Goal: Information Seeking & Learning: Learn about a topic

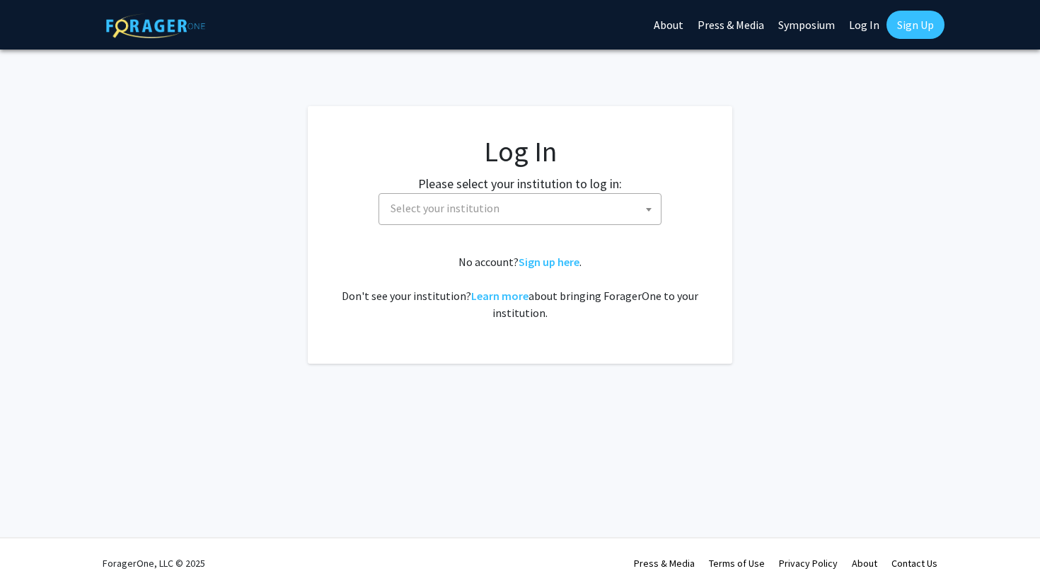
select select
click at [549, 216] on span "Select your institution" at bounding box center [523, 208] width 276 height 29
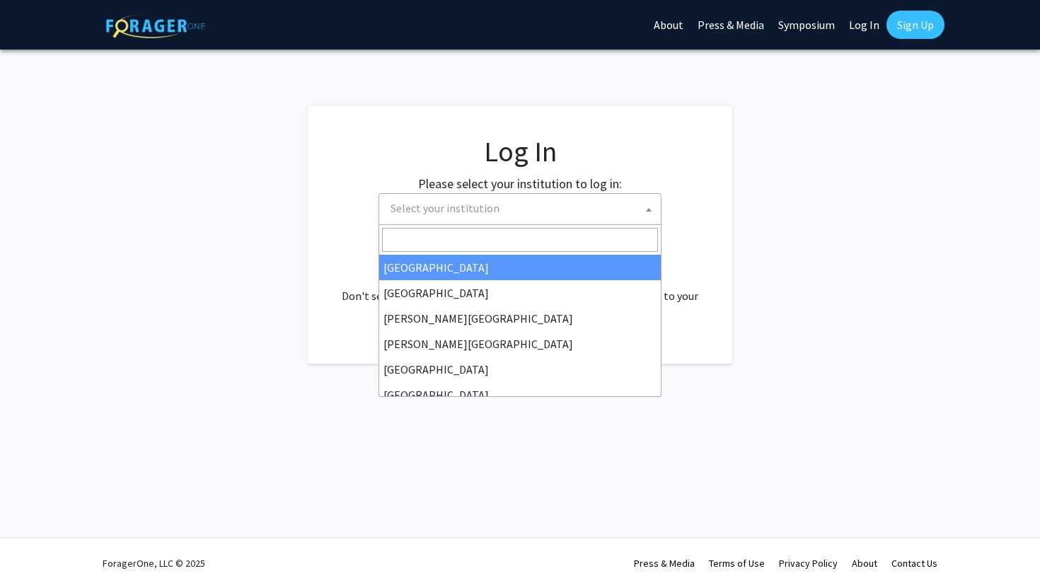
click at [566, 214] on span "Select your institution" at bounding box center [523, 208] width 276 height 29
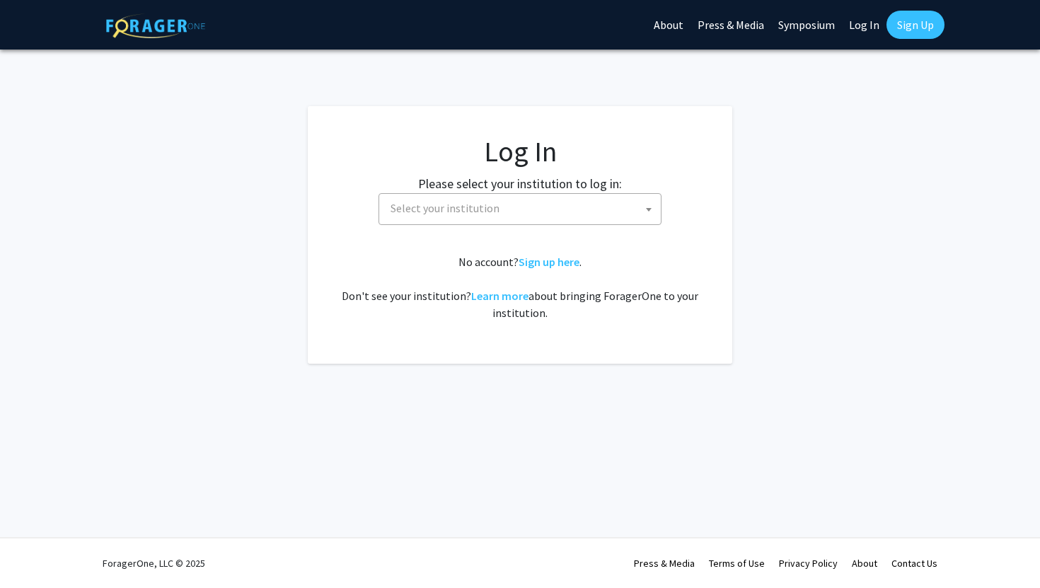
click at [862, 25] on link "Log In" at bounding box center [864, 25] width 45 height 50
click at [603, 195] on span "Select your institution" at bounding box center [523, 208] width 276 height 29
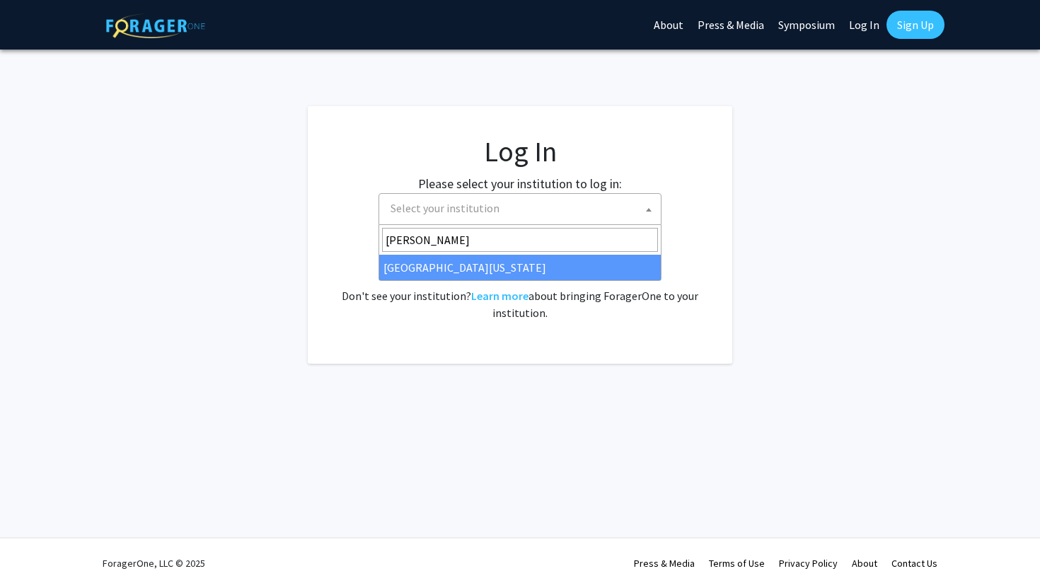
type input "[PERSON_NAME]"
select select "13"
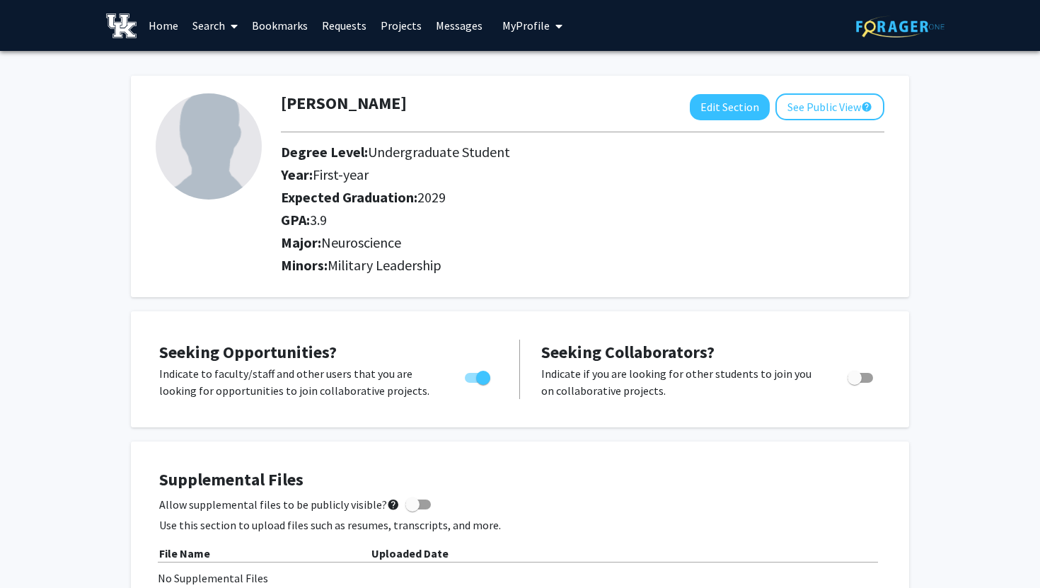
click at [731, 83] on div "Isabella Webb Edit Section See Public View help Degree Level: Undergraduate Stu…" at bounding box center [520, 186] width 778 height 221
click at [718, 100] on button "Edit Section" at bounding box center [729, 107] width 80 height 26
select select "first-year"
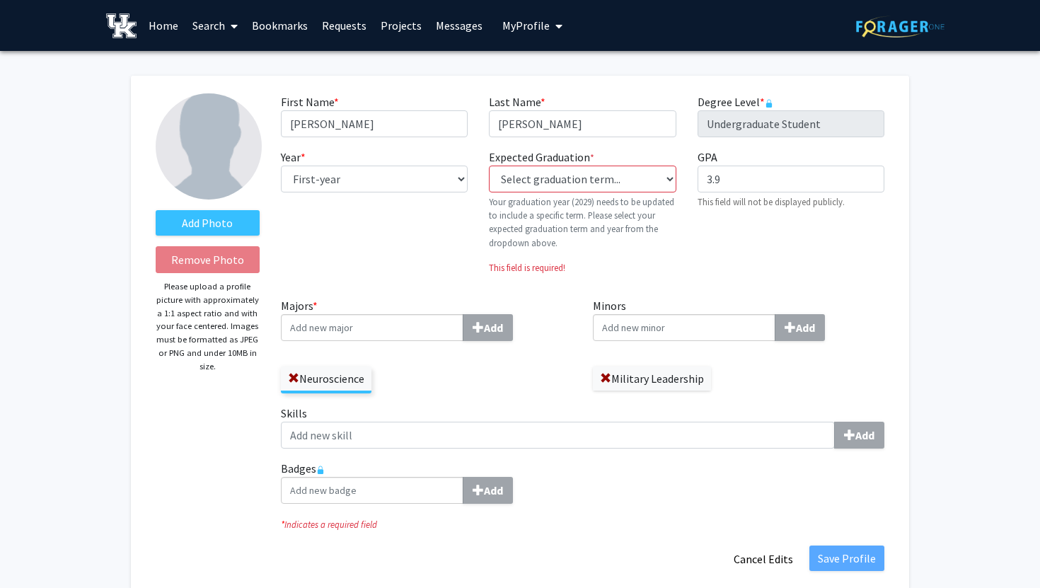
click at [399, 326] on input "Majors * Add" at bounding box center [372, 327] width 182 height 27
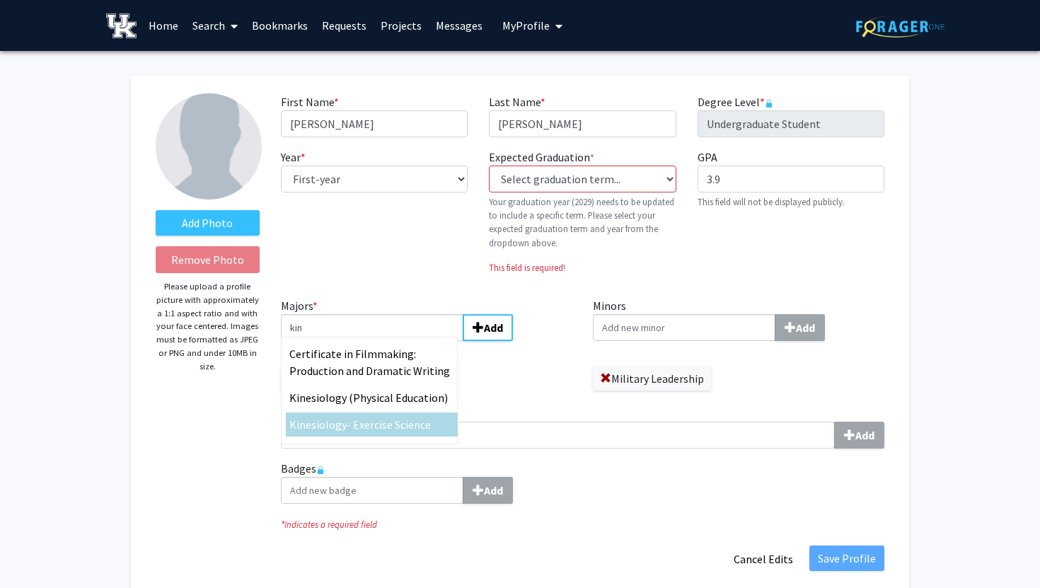
type input "kin"
click at [371, 416] on div "Kin esiology- Exercise Science" at bounding box center [371, 424] width 165 height 17
click at [371, 341] on input "kin" at bounding box center [372, 327] width 182 height 27
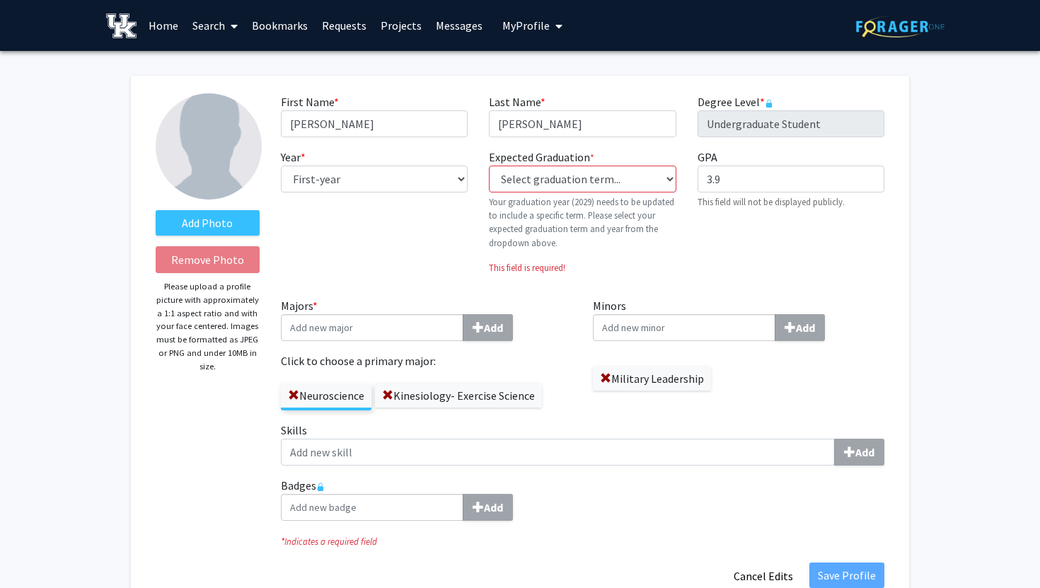
click at [547, 346] on div "Majors * Add Click to choose a primary major: Neuroscience Kinesiology- Exercis…" at bounding box center [426, 353] width 291 height 113
click at [602, 182] on select "Select graduation term... Previous: 2029 (Please select a specific term) Spring…" at bounding box center [582, 178] width 187 height 27
select select "46: spring_2029"
click at [489, 165] on select "Select graduation term... Previous: 2029 (Please select a specific term) Spring…" at bounding box center [582, 178] width 187 height 27
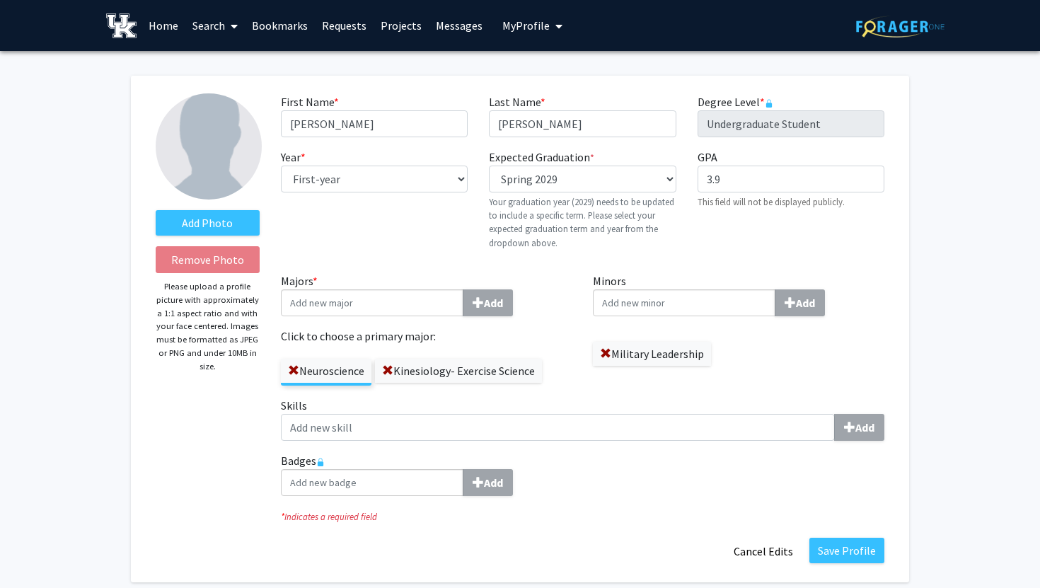
click at [734, 267] on div "First Name * required Isabella Last Name * required Webb Degree Level * require…" at bounding box center [582, 182] width 624 height 179
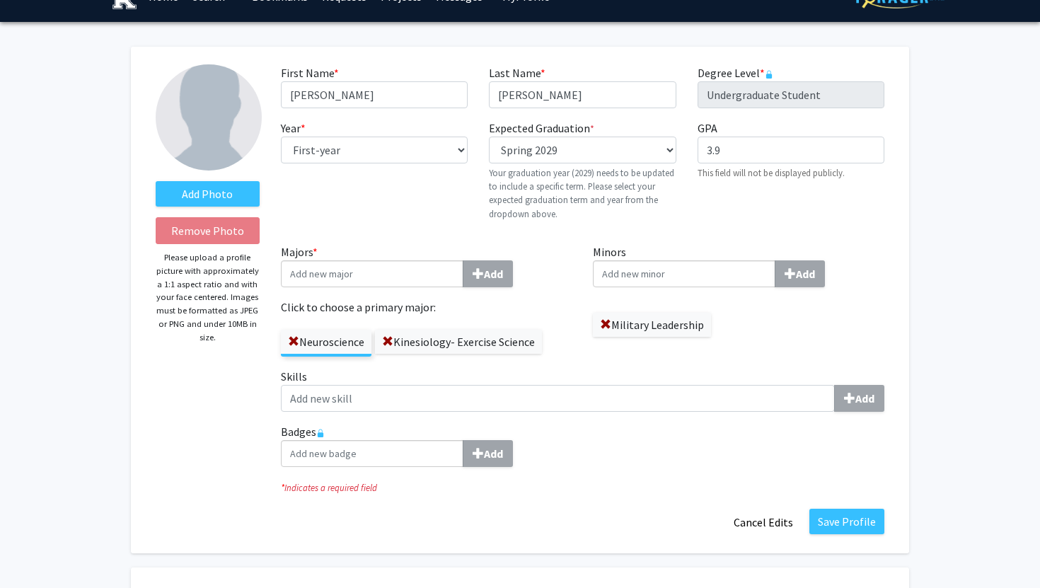
scroll to position [36, 0]
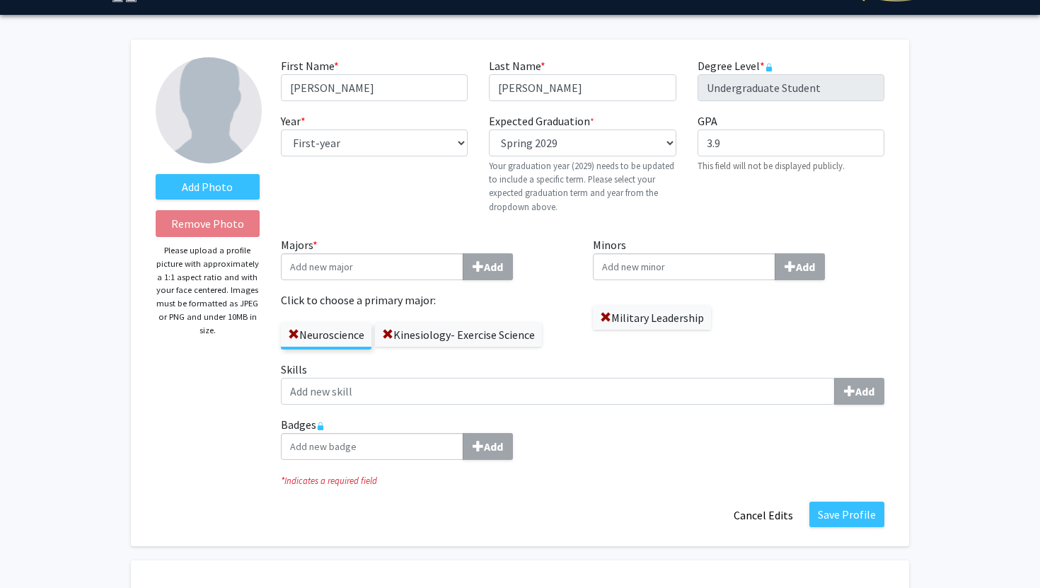
click at [412, 158] on div "Year * required --- First-year Sophomore Junior Senior Postbaccalaureate Certif…" at bounding box center [374, 168] width 208 height 112
click at [420, 153] on select "--- First-year Sophomore Junior Senior Postbaccalaureate Certificate" at bounding box center [374, 142] width 187 height 27
click at [281, 129] on select "--- First-year Sophomore Junior Senior Postbaccalaureate Certificate" at bounding box center [374, 142] width 187 height 27
click at [859, 517] on button "Save Profile" at bounding box center [846, 513] width 75 height 25
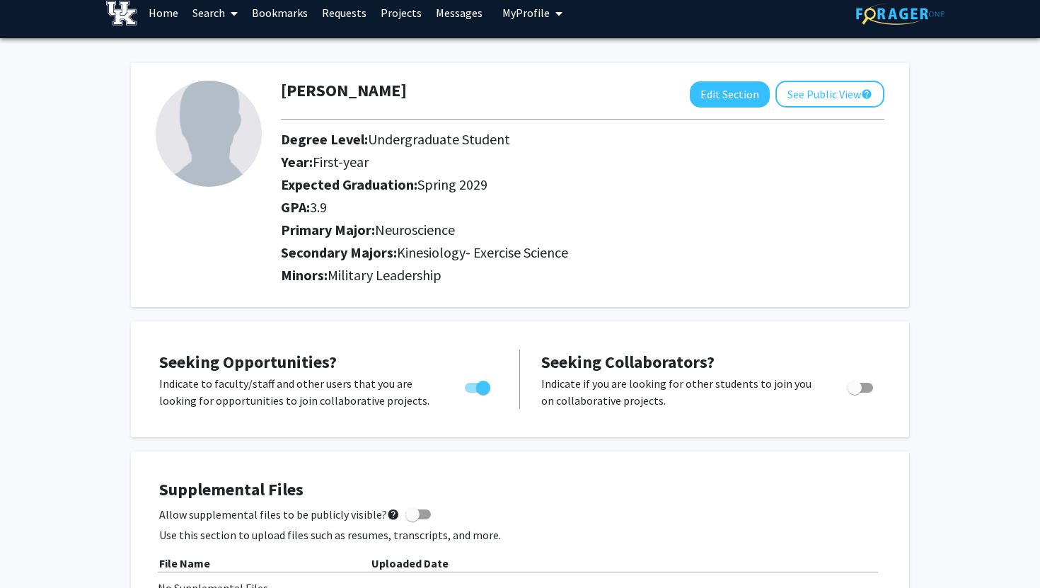
scroll to position [0, 0]
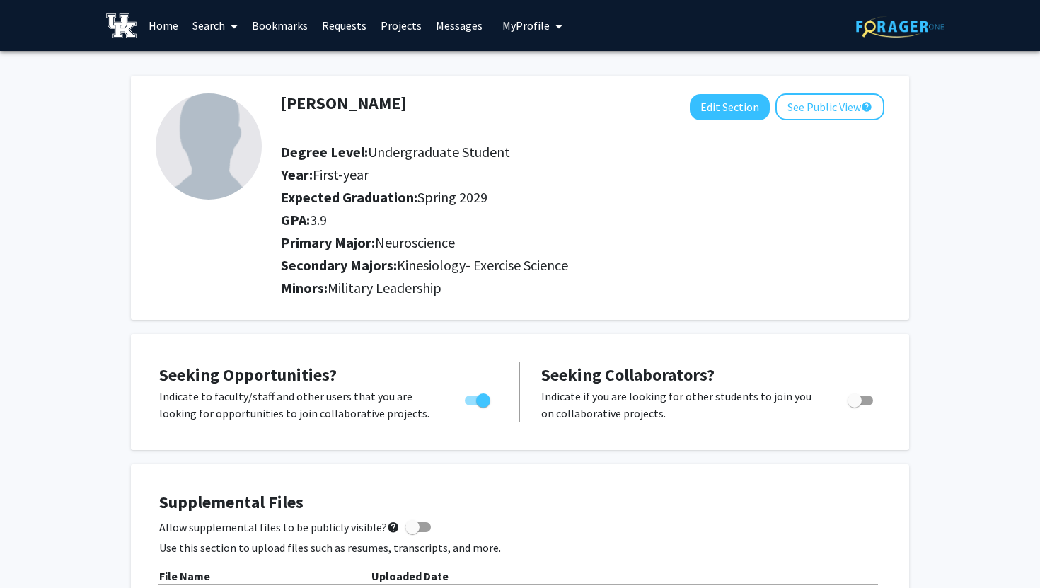
click at [206, 29] on link "Search" at bounding box center [214, 26] width 59 height 50
click at [160, 24] on link "Home" at bounding box center [163, 26] width 44 height 50
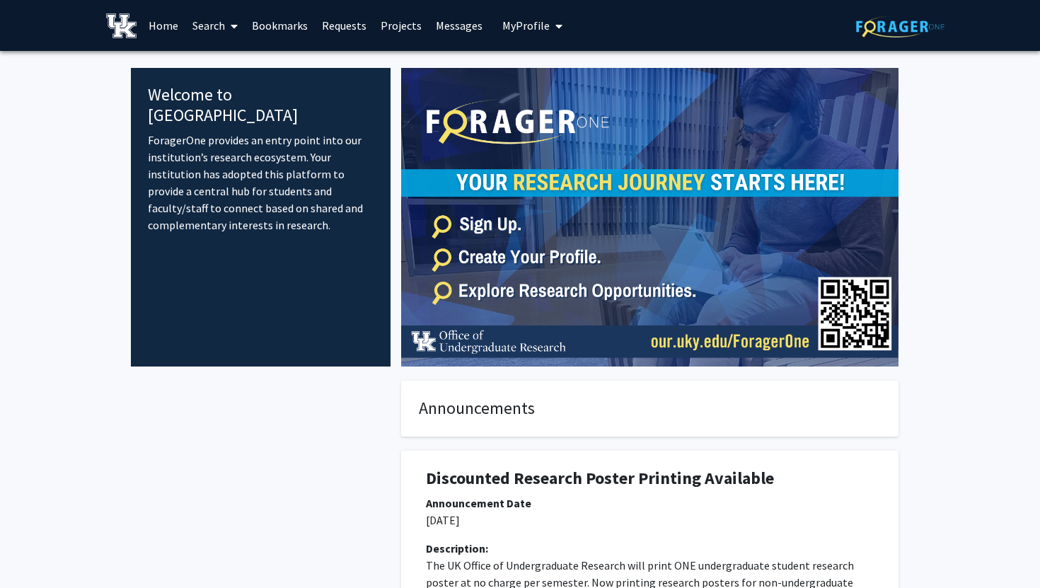
click at [209, 28] on link "Search" at bounding box center [214, 26] width 59 height 50
click at [228, 87] on span "Students" at bounding box center [228, 93] width 86 height 28
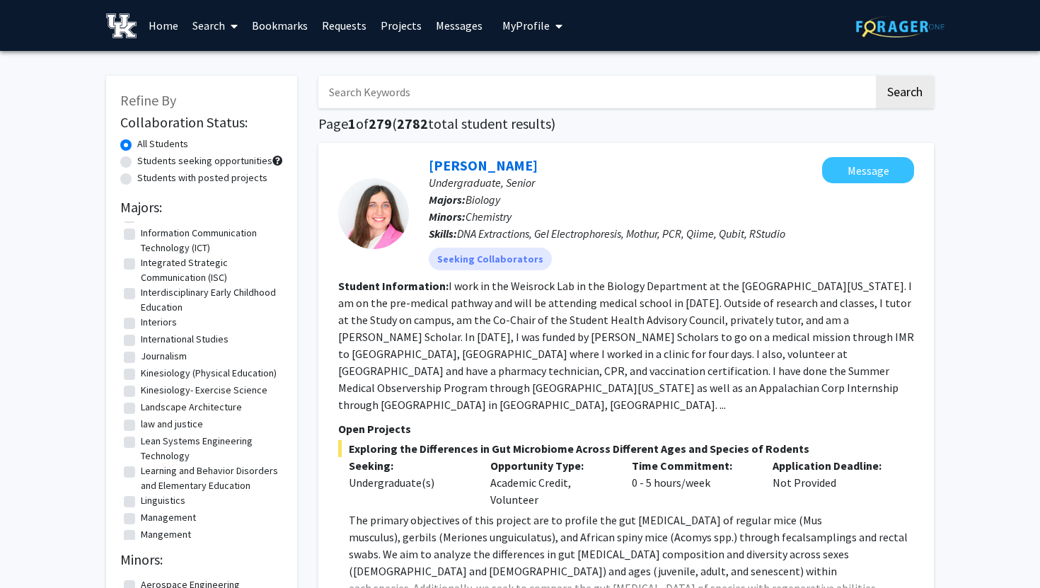
scroll to position [1278, 0]
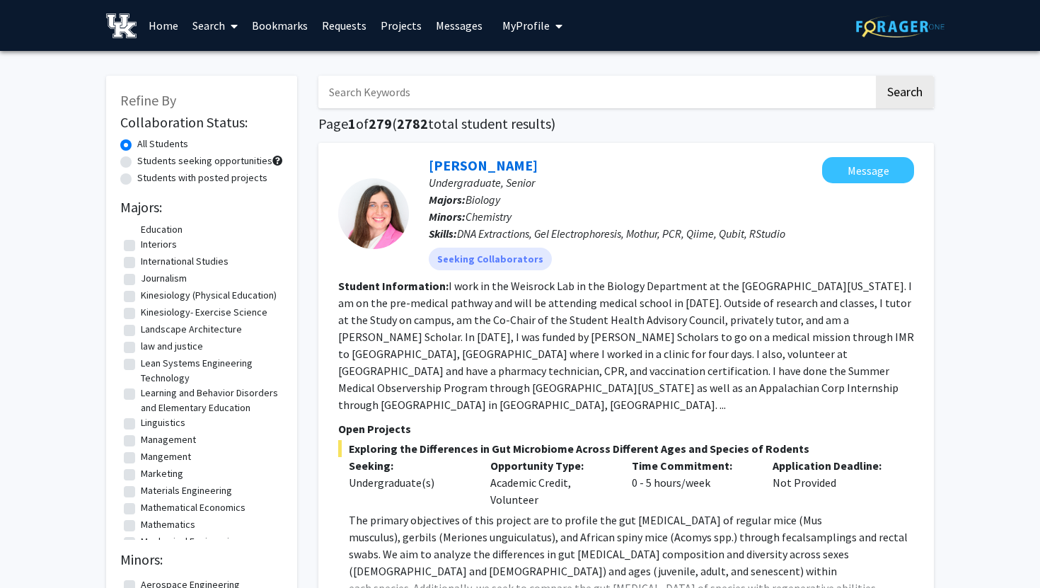
click at [209, 320] on label "Kinesiology- Exercise Science" at bounding box center [204, 312] width 127 height 15
click at [150, 314] on input "Kinesiology- Exercise Science" at bounding box center [145, 309] width 9 height 9
checkbox input "true"
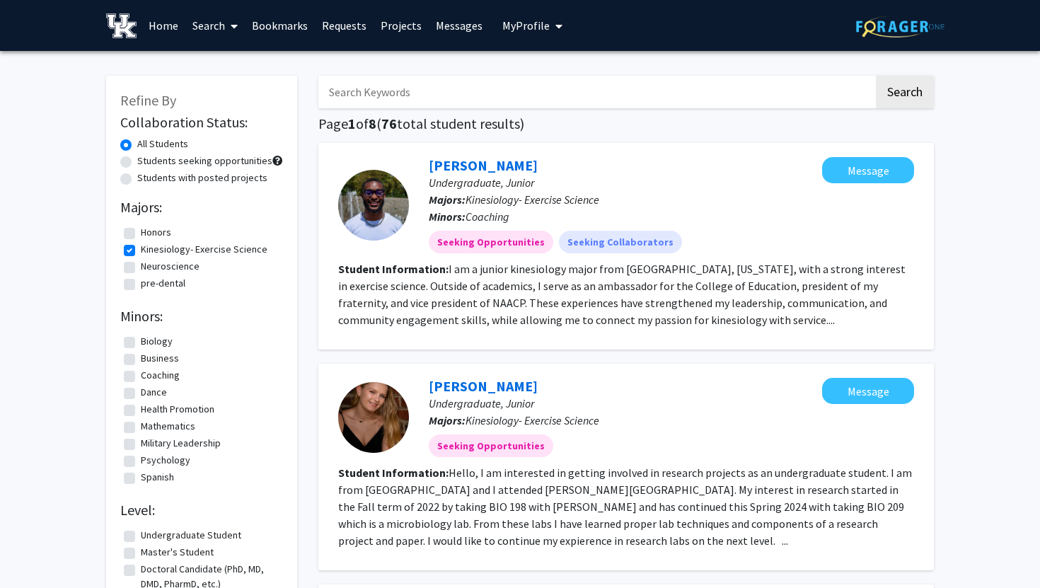
click at [229, 29] on span at bounding box center [231, 26] width 13 height 50
click at [228, 62] on span "Faculty/Staff" at bounding box center [237, 65] width 104 height 28
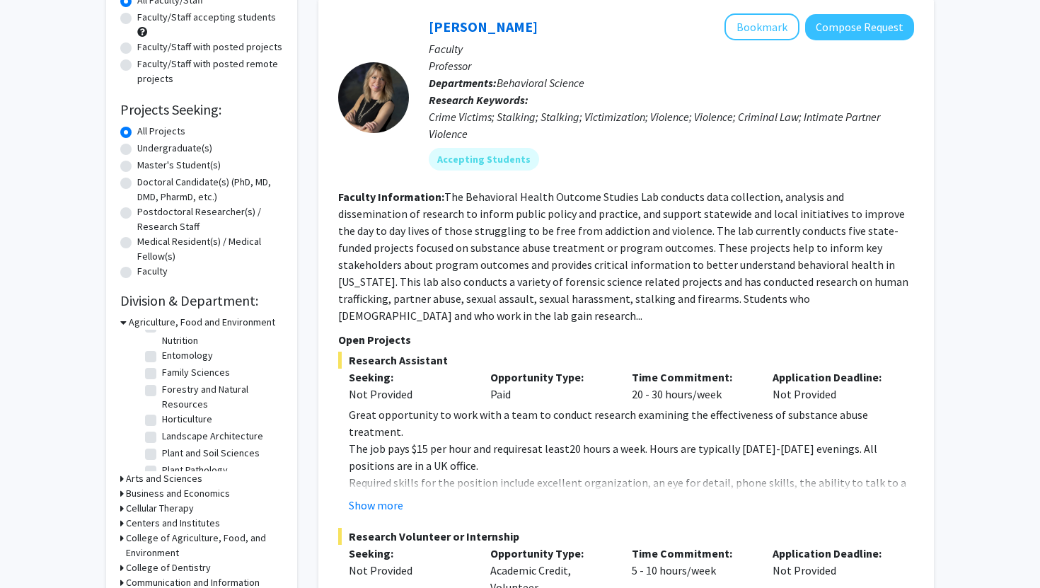
scroll to position [146, 0]
click at [153, 321] on h3 "Agriculture, Food and Environment" at bounding box center [202, 322] width 146 height 15
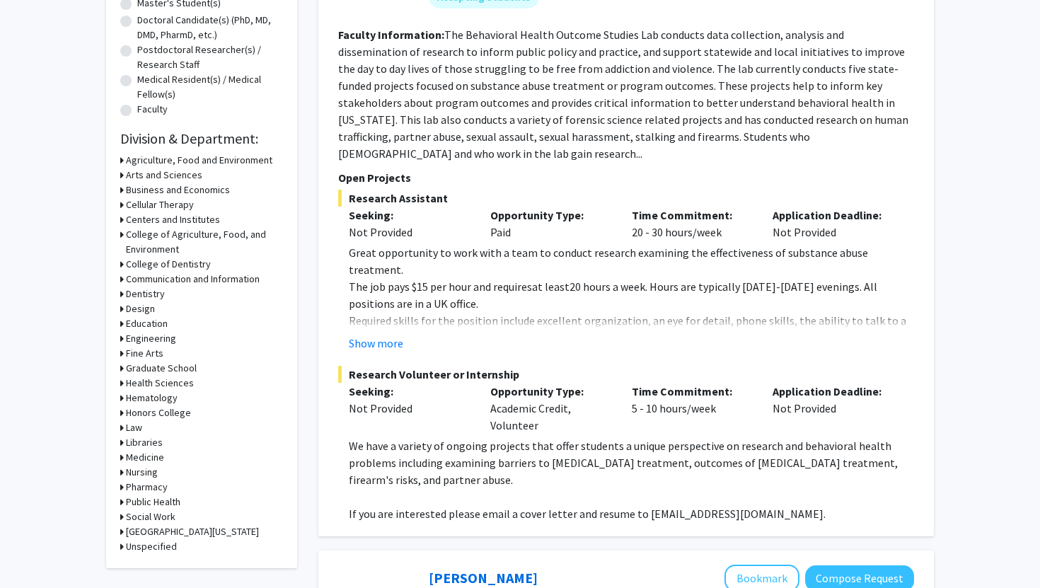
scroll to position [307, 0]
click at [178, 533] on h3 "[GEOGRAPHIC_DATA][US_STATE]" at bounding box center [192, 530] width 133 height 15
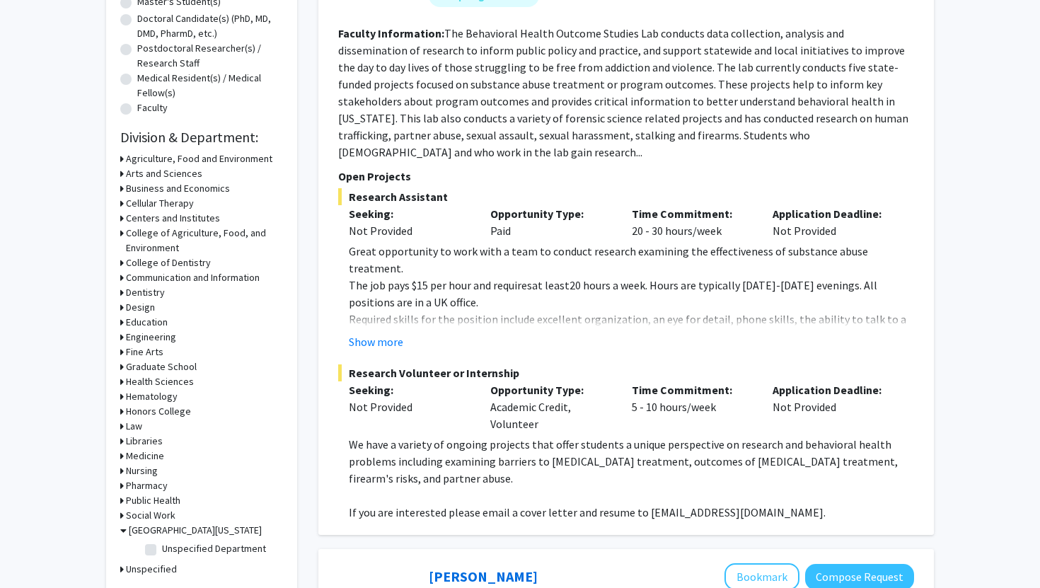
click at [179, 530] on h3 "[GEOGRAPHIC_DATA][US_STATE]" at bounding box center [195, 530] width 133 height 15
click at [161, 324] on h3 "Education" at bounding box center [147, 322] width 42 height 15
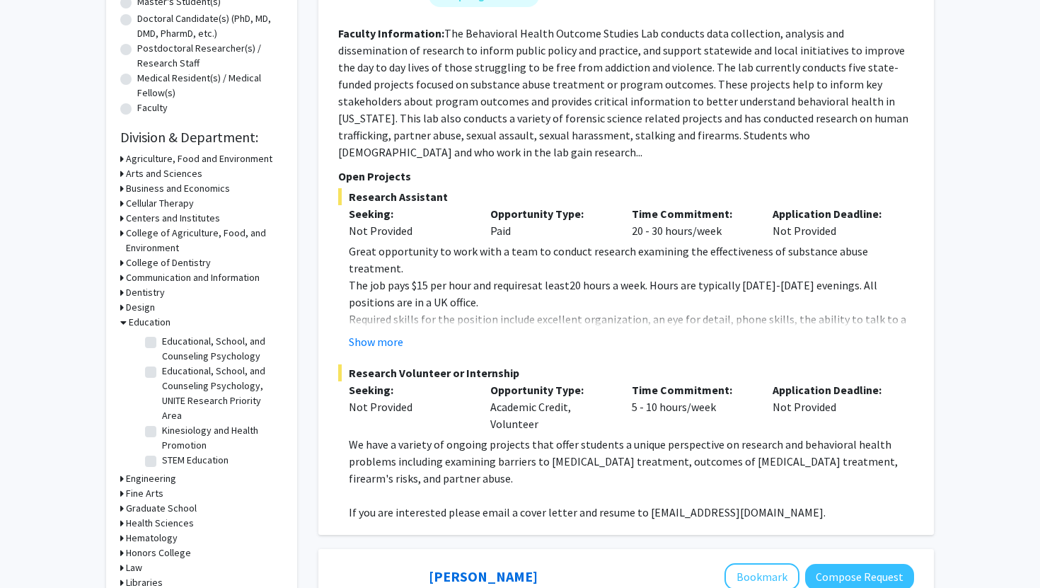
scroll to position [124, 0]
click at [162, 434] on label "Kinesiology and Health Promotion" at bounding box center [220, 436] width 117 height 30
click at [162, 430] on input "Kinesiology and Health Promotion" at bounding box center [166, 425] width 9 height 9
checkbox input "true"
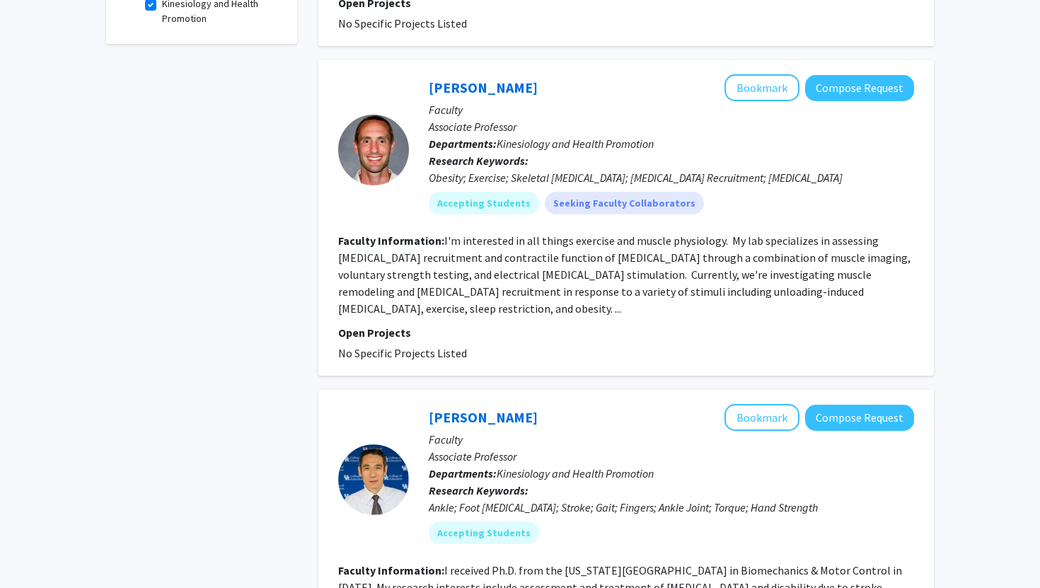
scroll to position [482, 0]
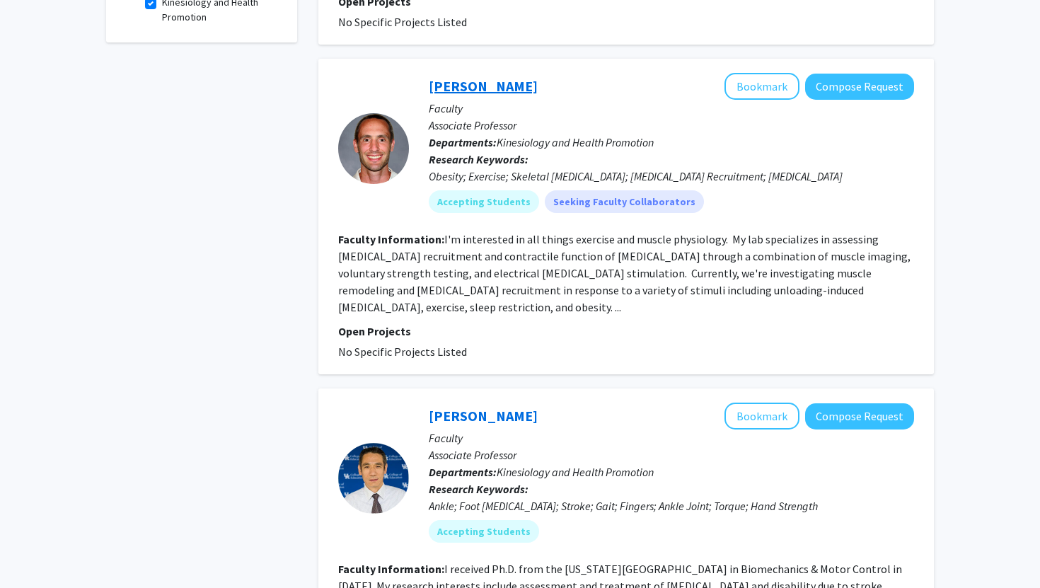
click at [453, 77] on link "Lance Bollinger" at bounding box center [483, 86] width 109 height 18
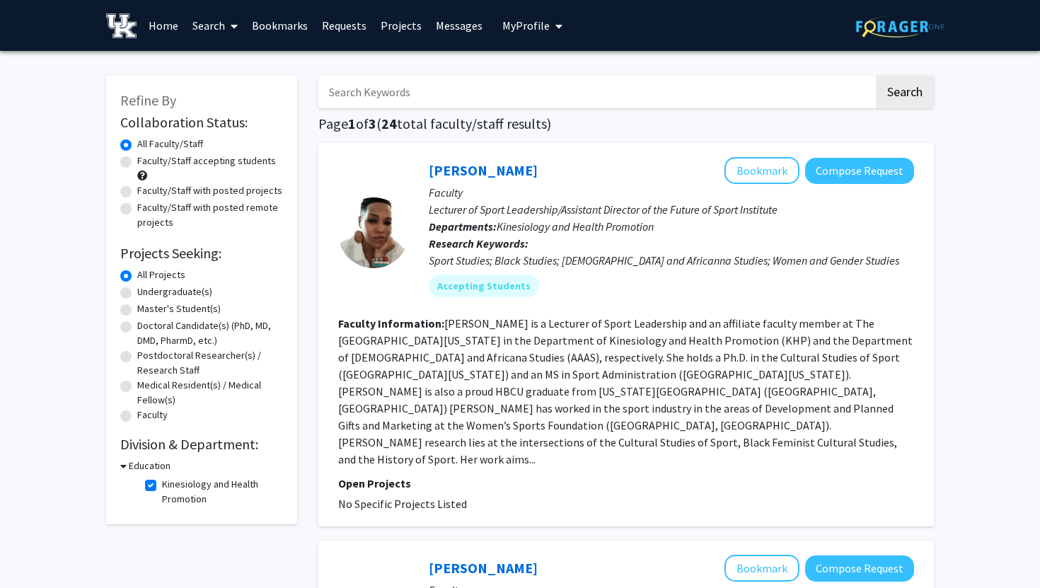
click at [220, 190] on label "Faculty/Staff with posted projects" at bounding box center [209, 190] width 145 height 15
click at [146, 190] on input "Faculty/Staff with posted projects" at bounding box center [141, 187] width 9 height 9
radio input "true"
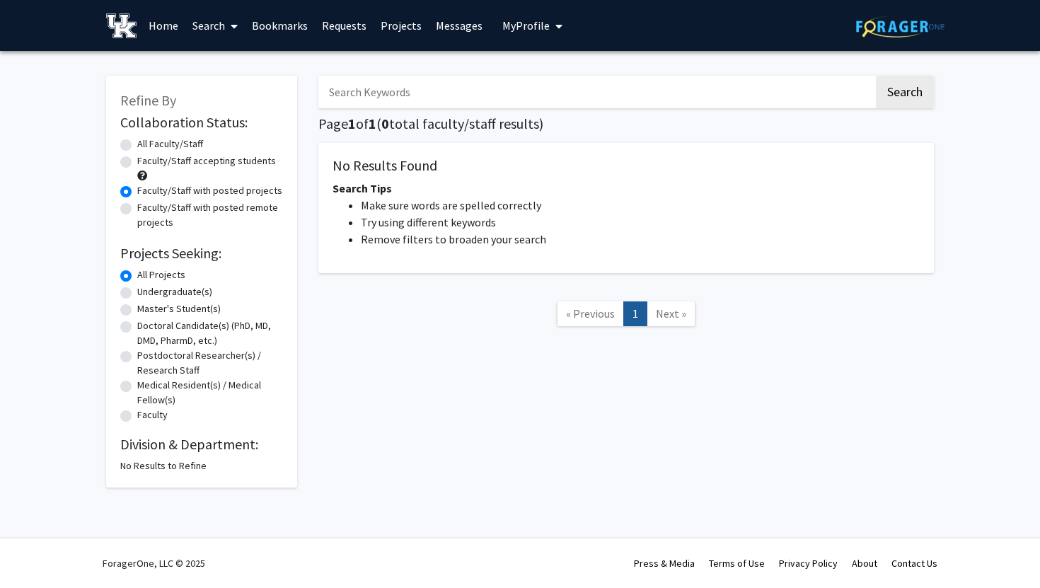
click at [176, 146] on label "All Faculty/Staff" at bounding box center [170, 143] width 66 height 15
click at [146, 146] on input "All Faculty/Staff" at bounding box center [141, 140] width 9 height 9
radio input "true"
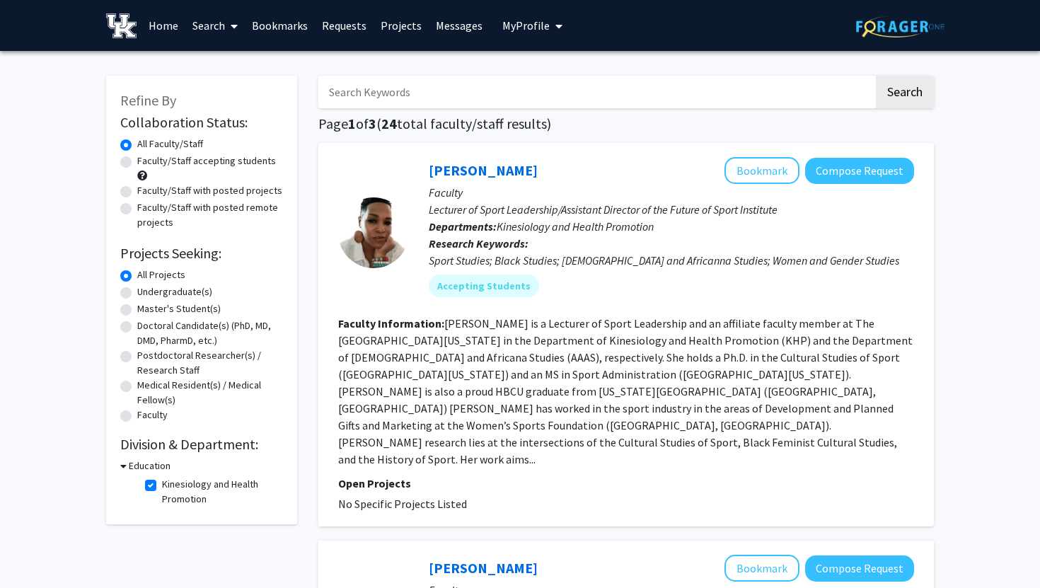
click at [162, 487] on label "Kinesiology and Health Promotion" at bounding box center [220, 492] width 117 height 30
click at [162, 486] on input "Kinesiology and Health Promotion" at bounding box center [166, 481] width 9 height 9
checkbox input "false"
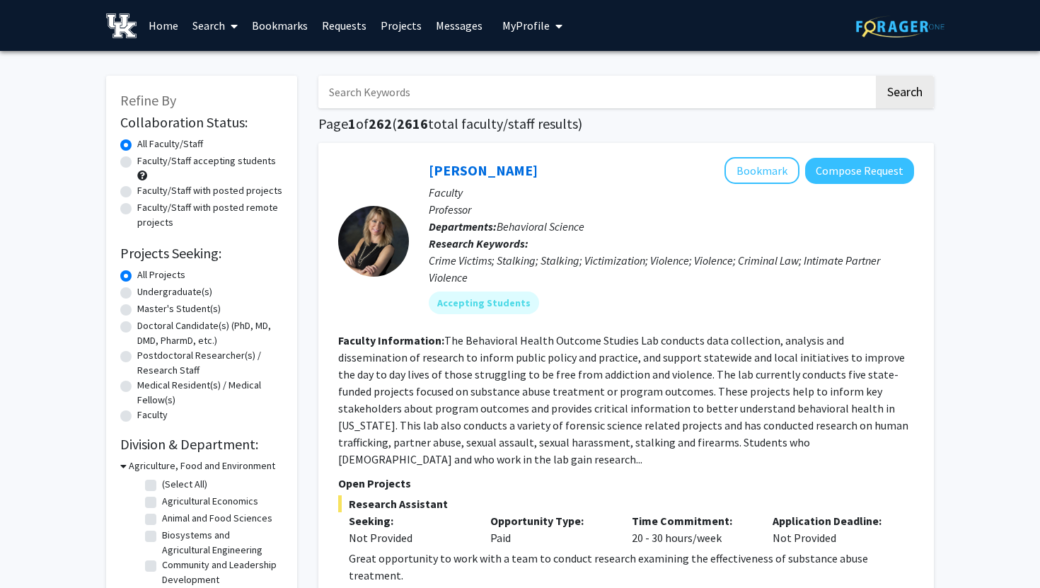
click at [210, 194] on label "Faculty/Staff with posted projects" at bounding box center [209, 190] width 145 height 15
click at [146, 192] on input "Faculty/Staff with posted projects" at bounding box center [141, 187] width 9 height 9
radio input "true"
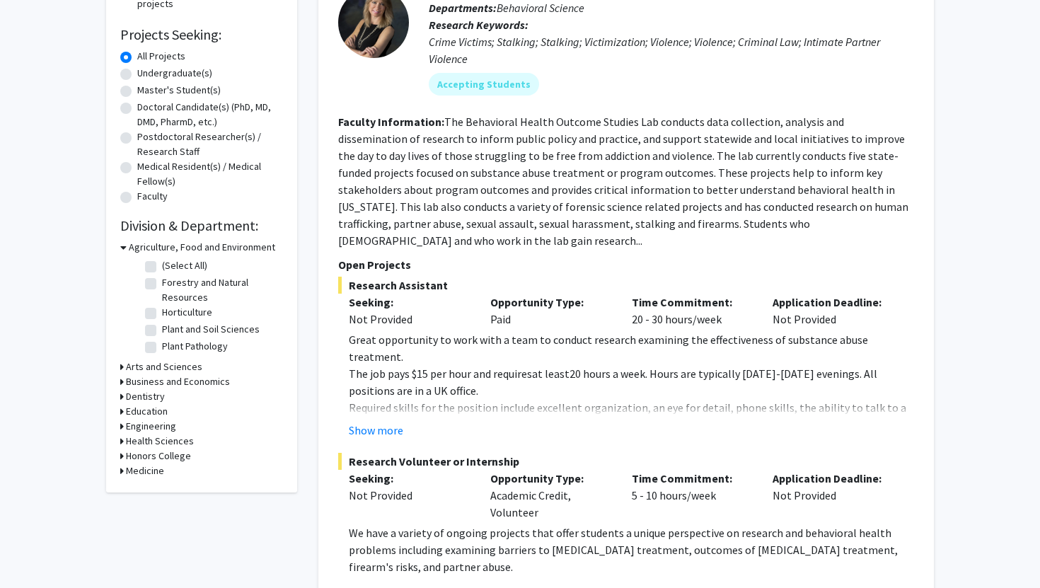
scroll to position [238, 0]
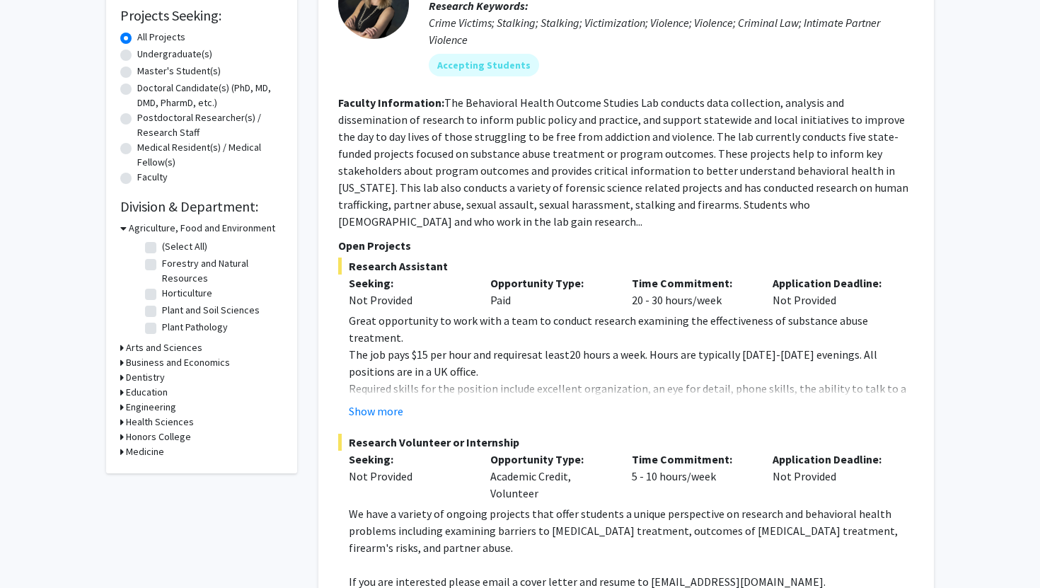
click at [157, 225] on h3 "Agriculture, Food and Environment" at bounding box center [202, 228] width 146 height 15
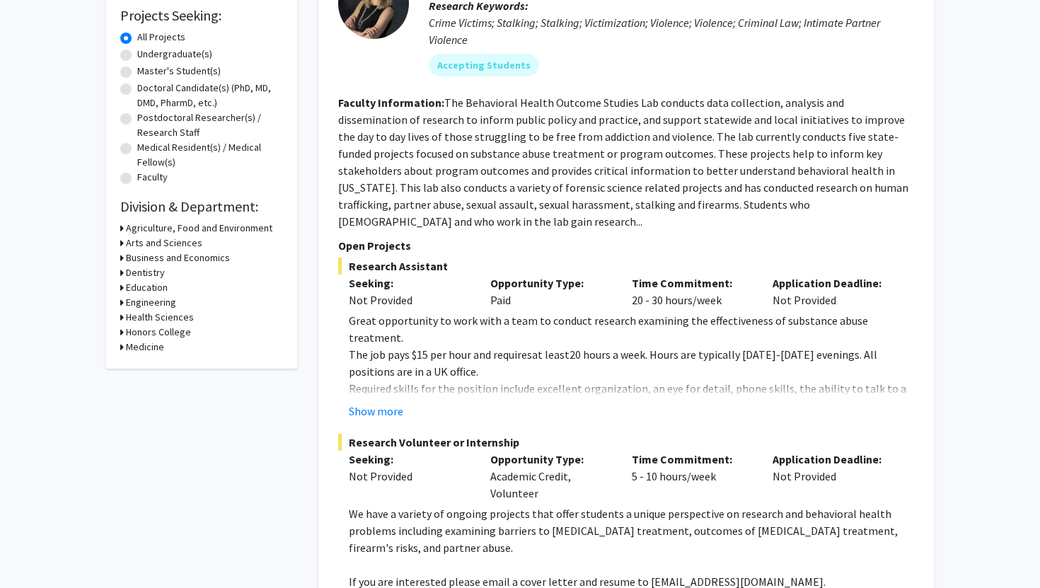
click at [158, 245] on h3 "Arts and Sciences" at bounding box center [164, 242] width 76 height 15
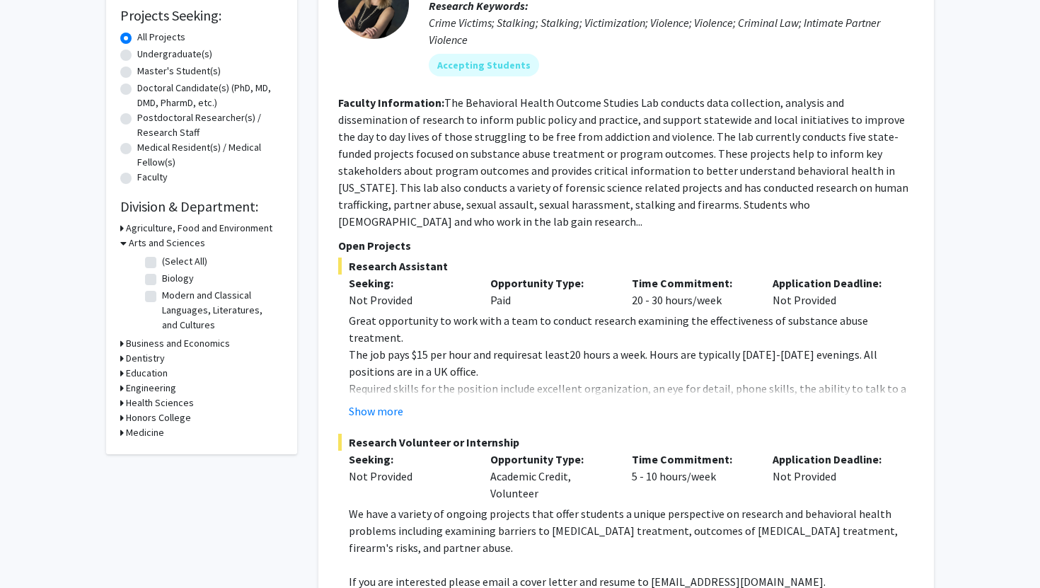
click at [151, 246] on h3 "Arts and Sciences" at bounding box center [167, 242] width 76 height 15
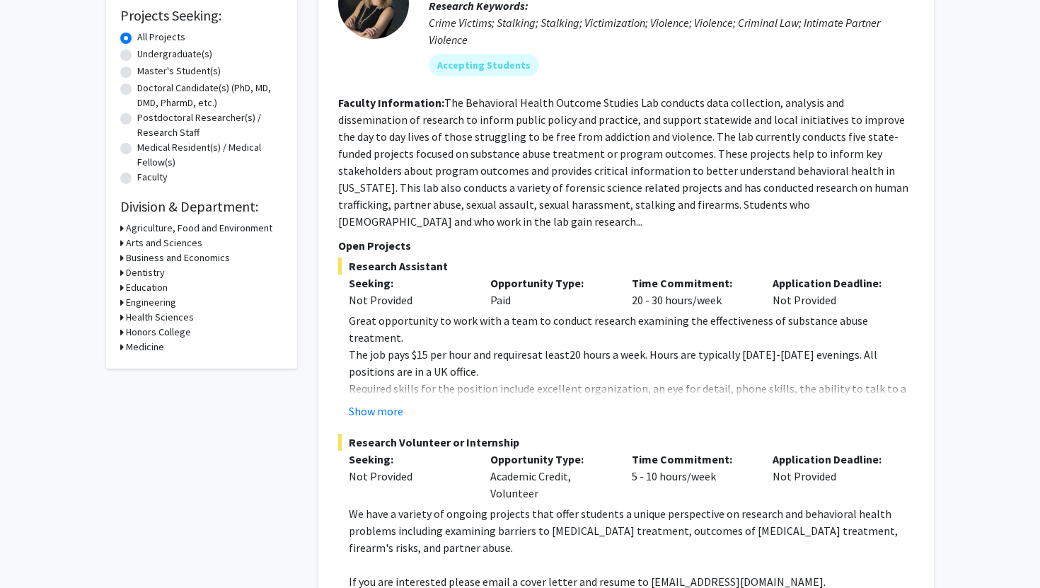
click at [152, 335] on h3 "Honors College" at bounding box center [158, 332] width 65 height 15
click at [153, 335] on h3 "Honors College" at bounding box center [161, 332] width 65 height 15
click at [149, 347] on h3 "Medicine" at bounding box center [145, 346] width 38 height 15
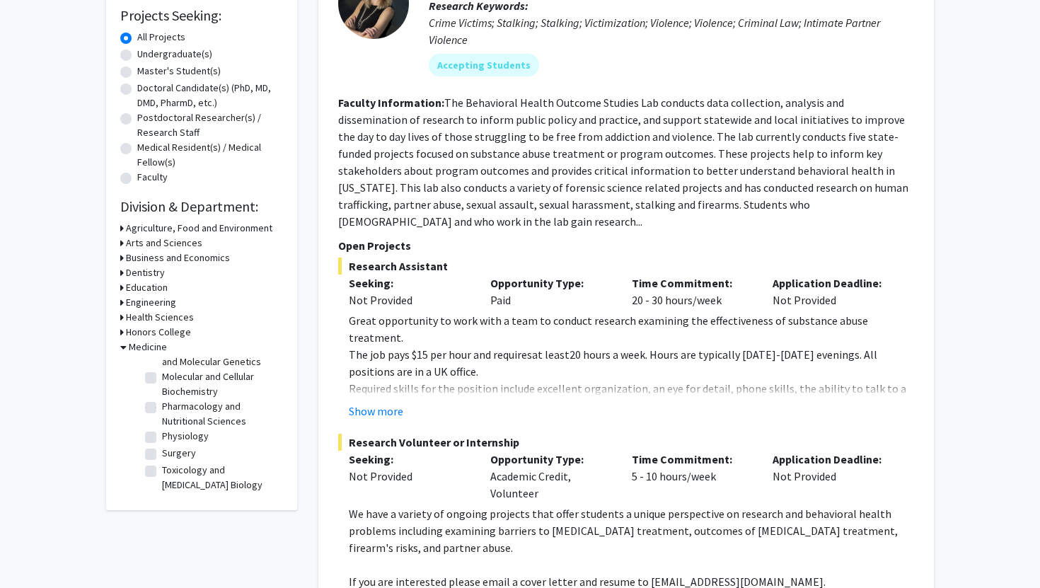
scroll to position [0, 0]
click at [162, 370] on label "(Select All)" at bounding box center [184, 365] width 45 height 15
click at [162, 367] on input "(Select All)" at bounding box center [166, 362] width 9 height 9
checkbox input "true"
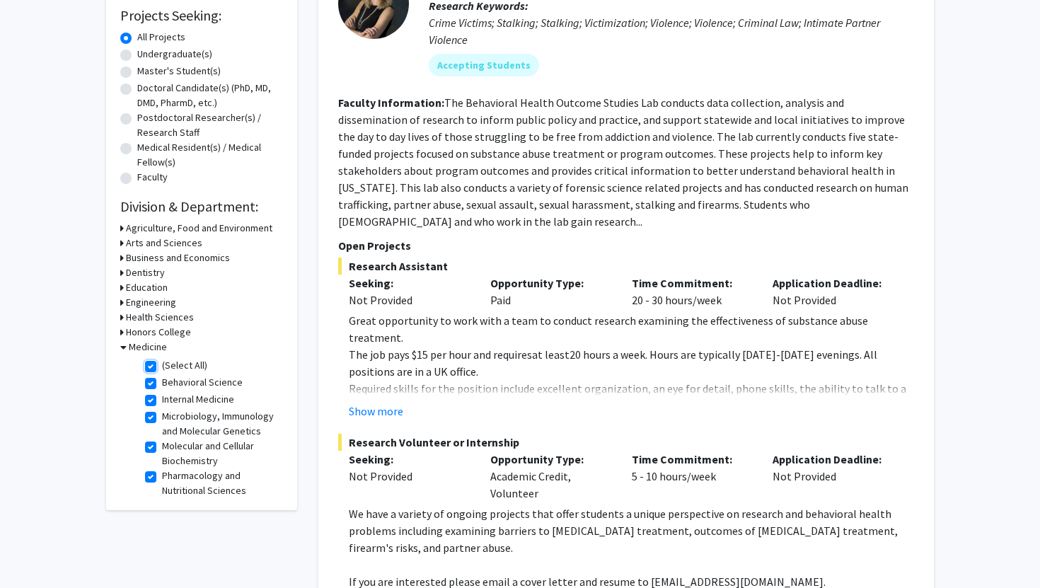
checkbox input "true"
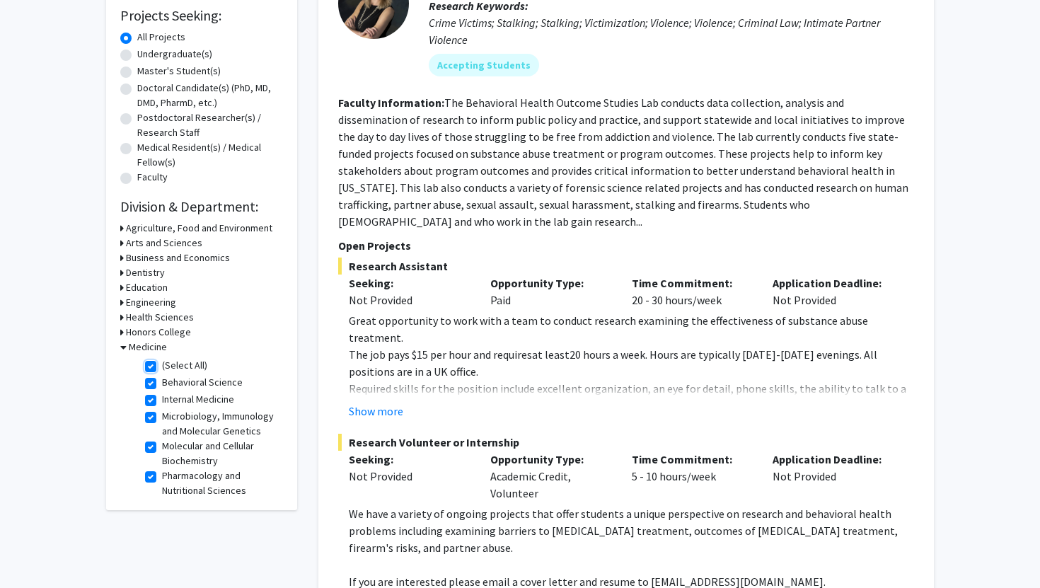
checkbox input "true"
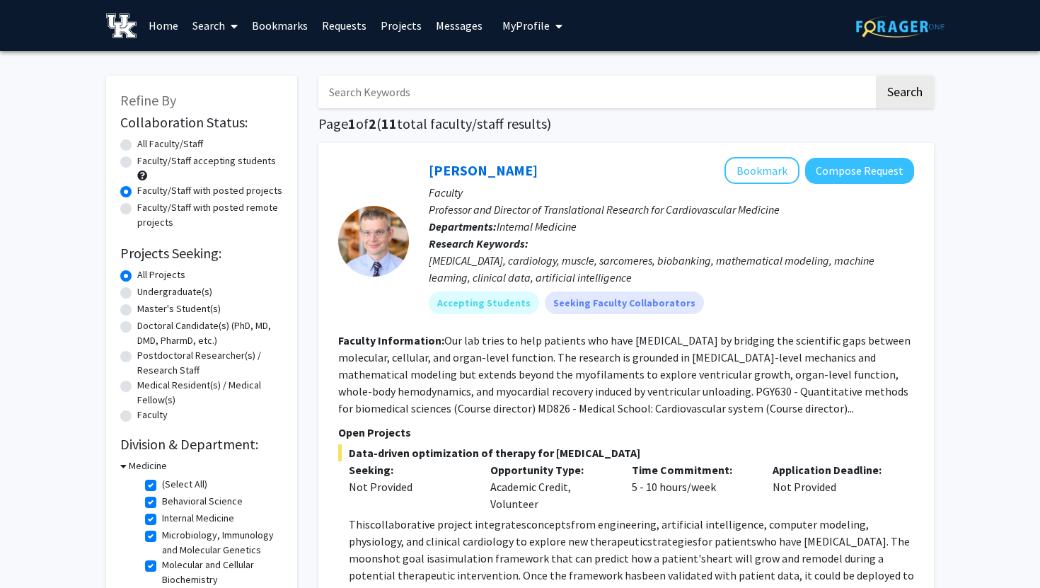
click at [156, 290] on label "Undergraduate(s)" at bounding box center [174, 291] width 75 height 15
click at [146, 290] on input "Undergraduate(s)" at bounding box center [141, 288] width 9 height 9
radio input "true"
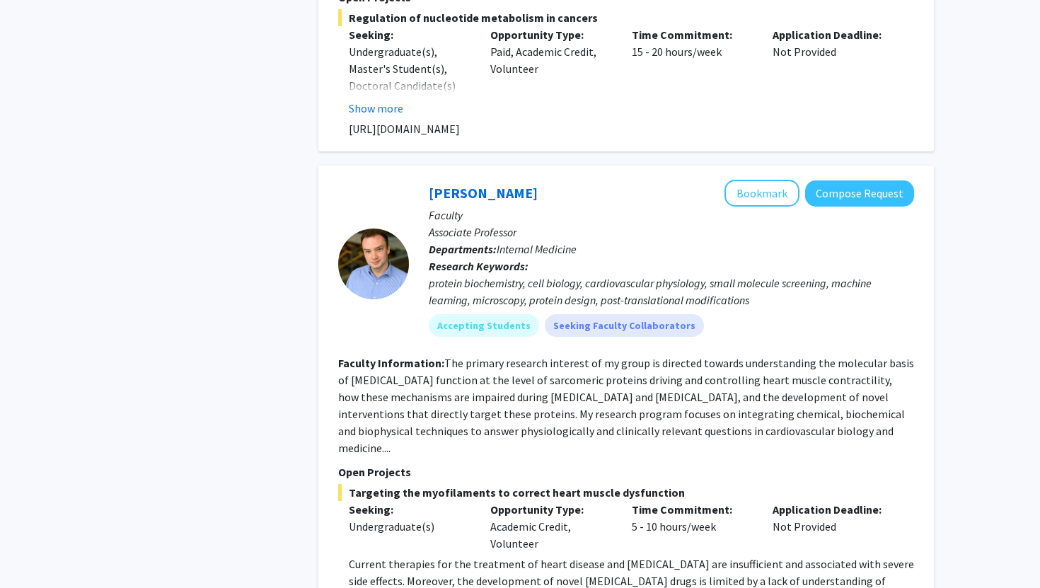
scroll to position [2802, 0]
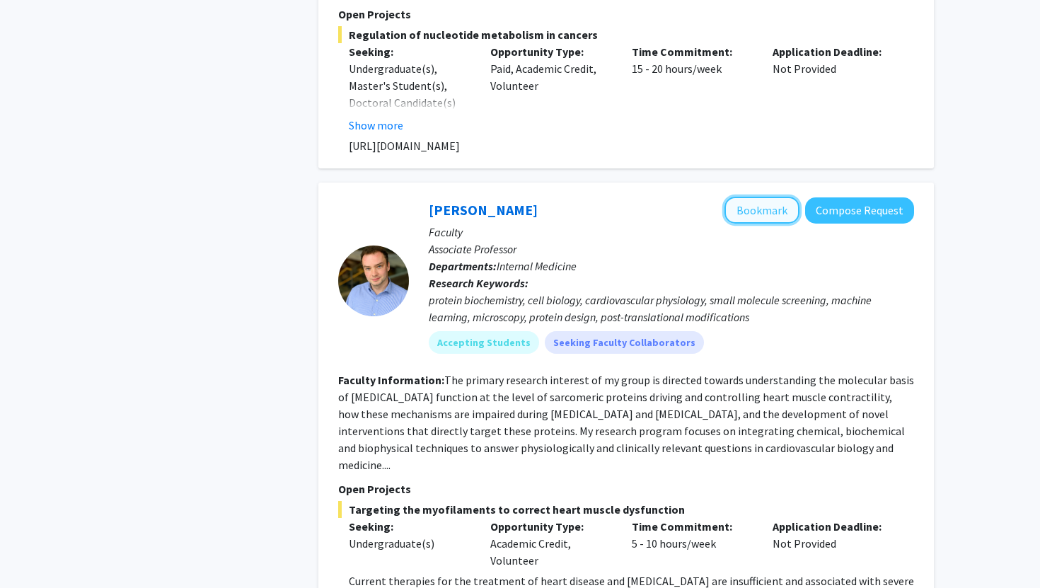
click at [760, 197] on button "Bookmark" at bounding box center [761, 210] width 75 height 27
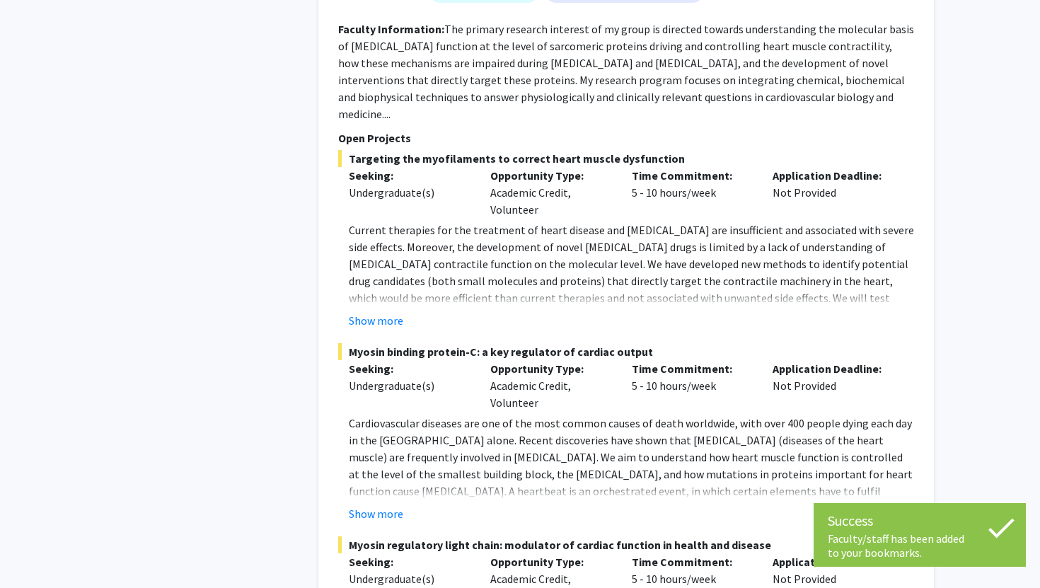
scroll to position [3382, 0]
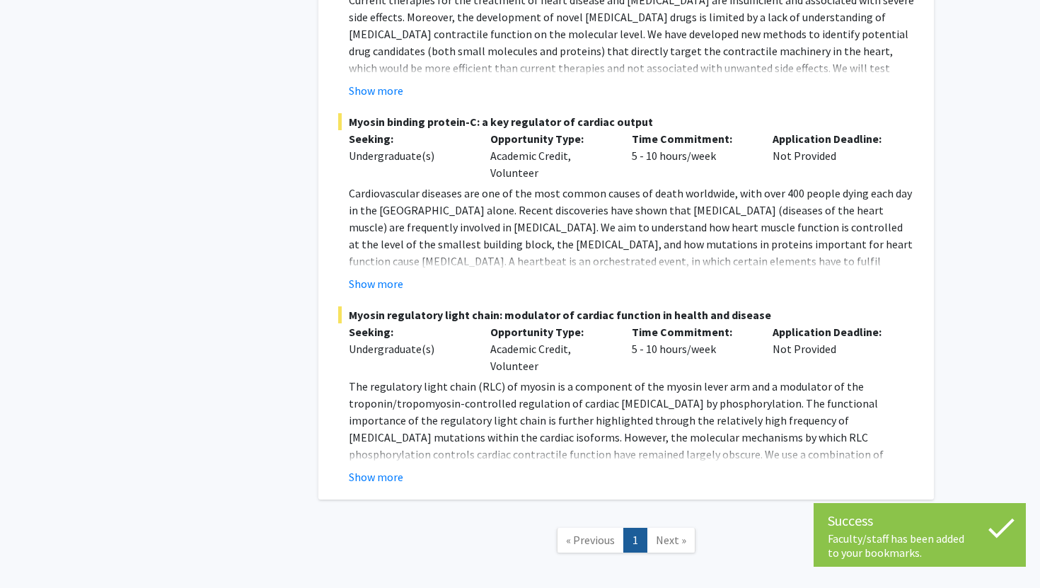
click at [671, 533] on span "Next »" at bounding box center [671, 540] width 30 height 14
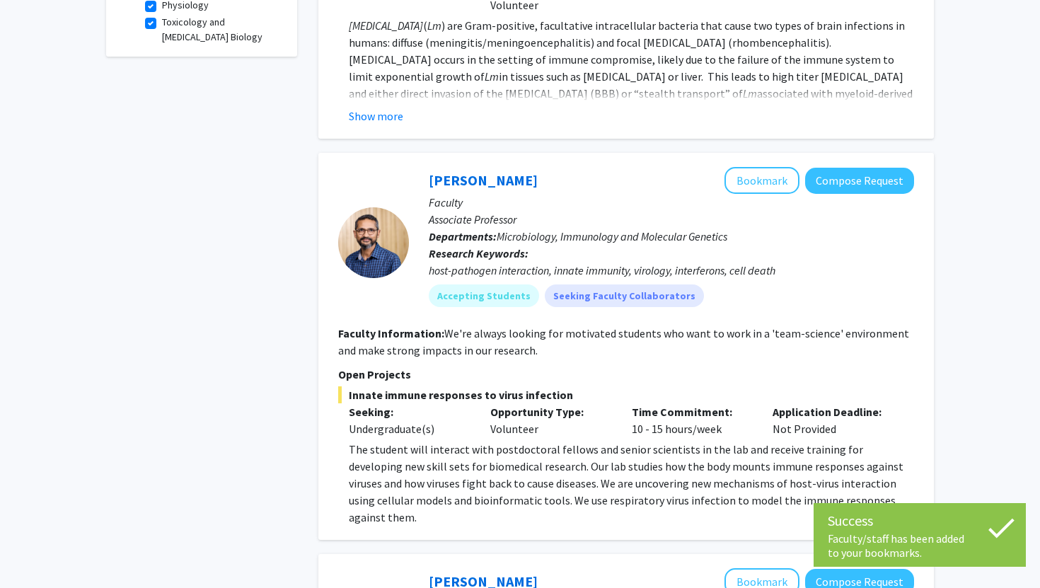
scroll to position [0, 0]
